Goal: Browse casually: Explore the website without a specific task or goal

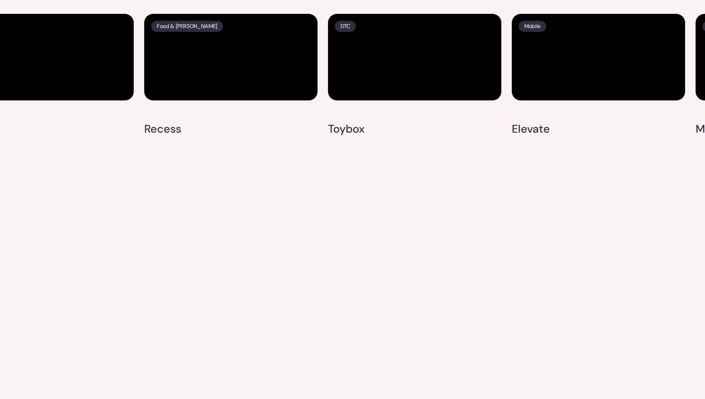
scroll to position [2016, 0]
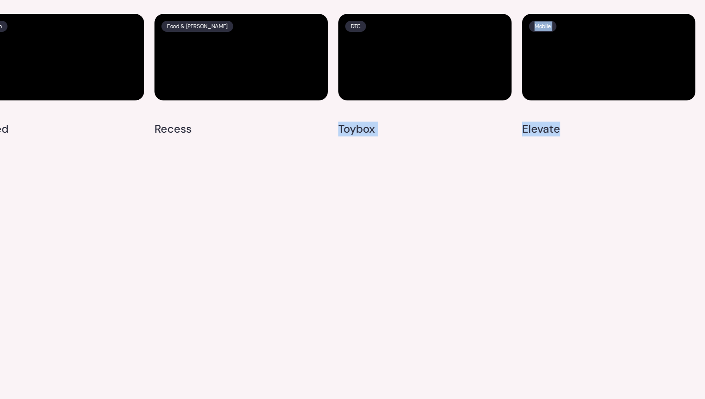
drag, startPoint x: 339, startPoint y: 245, endPoint x: 565, endPoint y: 246, distance: 226.3
click at [565, 140] on div "E-commerce [PERSON_NAME] & [PERSON_NAME] B2B Ramp Fashion Grailed Food & [PERSO…" at bounding box center [246, 77] width 1286 height 127
click at [565, 140] on div "Mobile Elevate" at bounding box center [608, 77] width 173 height 127
drag, startPoint x: 486, startPoint y: 245, endPoint x: 360, endPoint y: 243, distance: 126.2
click at [360, 140] on div "E-commerce [PERSON_NAME] & [PERSON_NAME] B2B Ramp Fashion Grailed Food & [PERSO…" at bounding box center [246, 77] width 1286 height 127
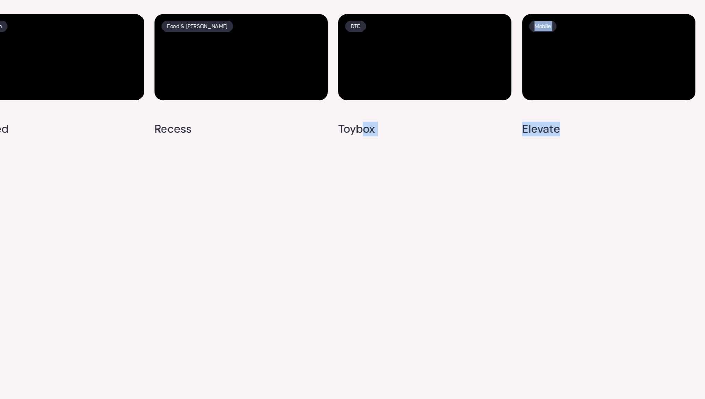
click at [360, 137] on h4 "Toybox" at bounding box center [356, 129] width 37 height 15
drag, startPoint x: 360, startPoint y: 243, endPoint x: 530, endPoint y: 245, distance: 170.2
click at [530, 140] on div "E-commerce [PERSON_NAME] & [PERSON_NAME] B2B Ramp Fashion Grailed Food & [PERSO…" at bounding box center [246, 77] width 1286 height 127
click at [529, 137] on h4 "Elevate" at bounding box center [541, 129] width 38 height 15
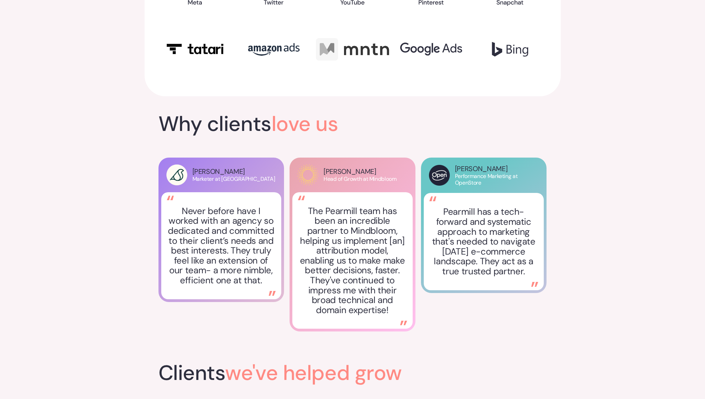
scroll to position [1130, 0]
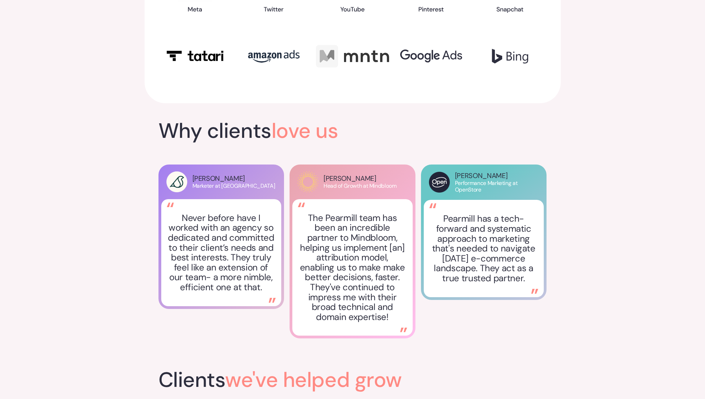
drag, startPoint x: 159, startPoint y: 178, endPoint x: 513, endPoint y: 308, distance: 376.9
click at [513, 308] on div "[PERSON_NAME] Marketer at Sonder Never before have I worked with an agency so d…" at bounding box center [352, 256] width 388 height 182
click at [513, 308] on div "[PERSON_NAME] Performance Marketing at OpenStore Pearmill has a tech-forward an…" at bounding box center [484, 256] width 126 height 182
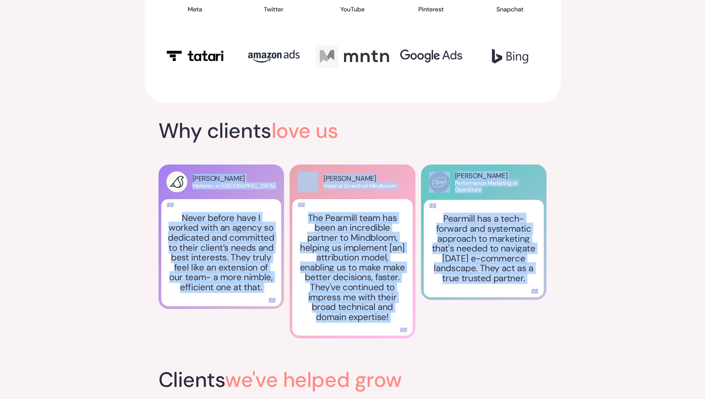
drag, startPoint x: 425, startPoint y: 270, endPoint x: 188, endPoint y: 149, distance: 266.3
click at [189, 150] on div "Why clients love us [PERSON_NAME] Marketer at Sonder Never before have I worked…" at bounding box center [352, 234] width 388 height 226
click at [184, 147] on div "Why clients love us [PERSON_NAME] Marketer at Sonder Never before have I worked…" at bounding box center [352, 234] width 388 height 226
drag, startPoint x: 186, startPoint y: 148, endPoint x: 482, endPoint y: 299, distance: 332.4
click at [479, 294] on div "Why clients love us [PERSON_NAME] Marketer at Sonder Never before have I worked…" at bounding box center [352, 234] width 388 height 226
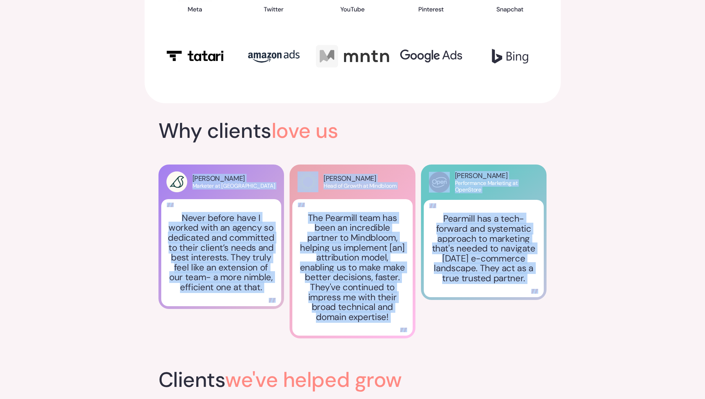
click at [482, 299] on div "[PERSON_NAME] Performance Marketing at OpenStore Pearmill has a tech-forward an…" at bounding box center [484, 256] width 126 height 182
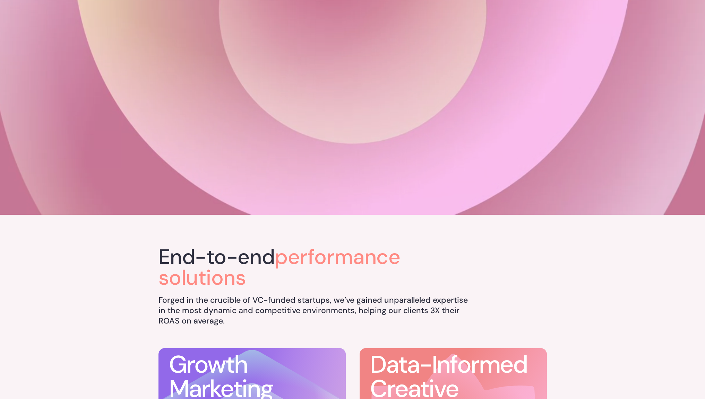
scroll to position [0, 0]
